Goal: Transaction & Acquisition: Subscribe to service/newsletter

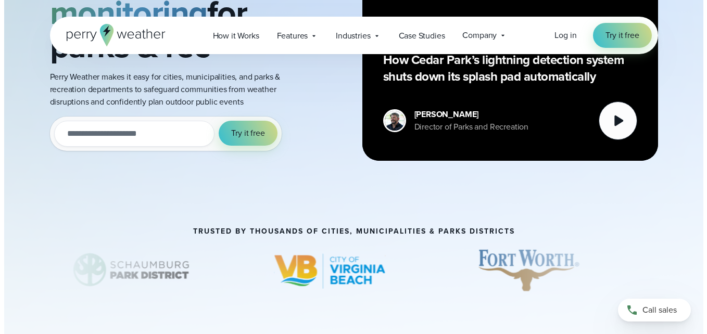
scroll to position [104, 0]
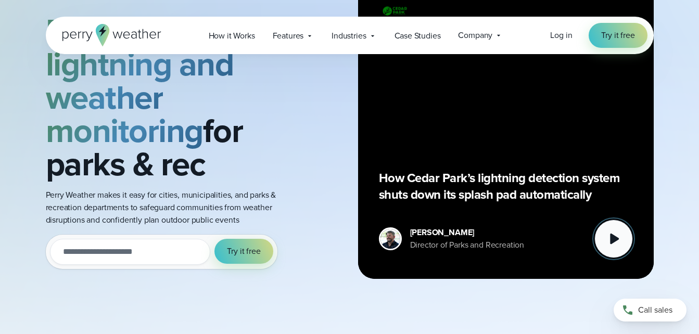
click at [613, 241] on icon at bounding box center [614, 239] width 9 height 11
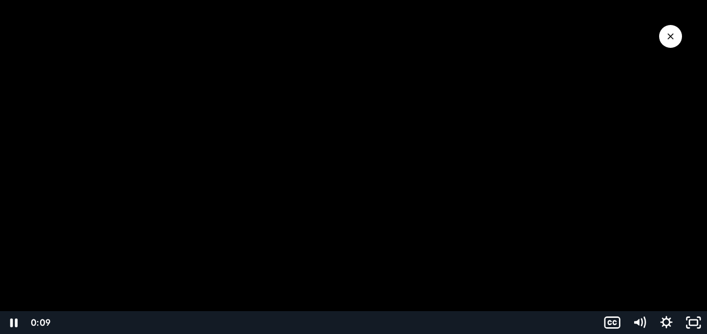
click at [500, 294] on div at bounding box center [353, 167] width 707 height 334
click at [500, 293] on div at bounding box center [353, 167] width 707 height 334
click at [586, 22] on link "Try Perry Weather for Free!" at bounding box center [614, 23] width 170 height 30
click at [357, 144] on div at bounding box center [353, 167] width 707 height 334
